Goal: Transaction & Acquisition: Subscribe to service/newsletter

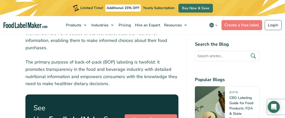
scroll to position [843, 0]
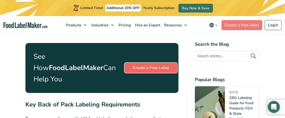
click at [152, 63] on link "Create a Free Label" at bounding box center [151, 68] width 53 height 10
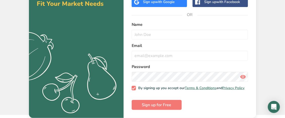
scroll to position [50, 0]
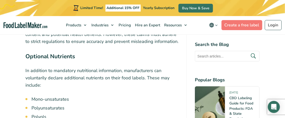
scroll to position [1742, 0]
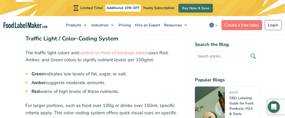
scroll to position [1460, 0]
